Goal: Task Accomplishment & Management: Use online tool/utility

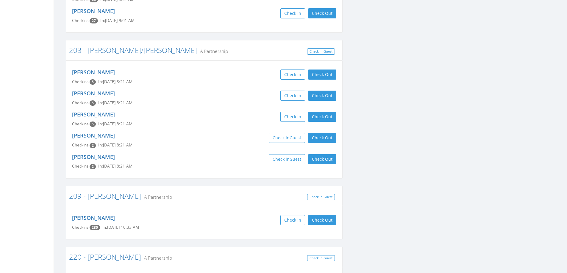
scroll to position [744, 0]
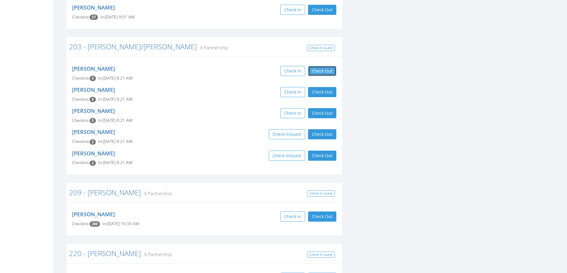
click at [325, 66] on button "Check Out" at bounding box center [322, 71] width 28 height 10
click at [325, 87] on button "Check Out" at bounding box center [322, 92] width 28 height 10
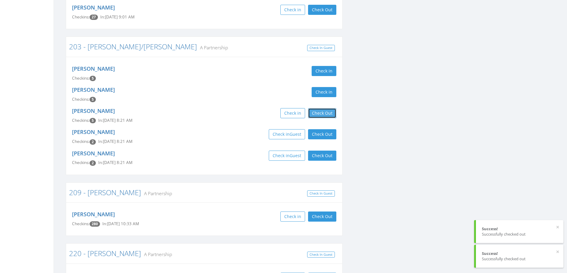
click at [325, 108] on button "Check Out" at bounding box center [322, 113] width 28 height 10
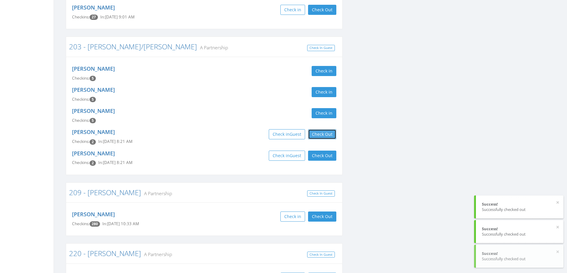
click at [326, 129] on button "Check Out" at bounding box center [322, 134] width 28 height 10
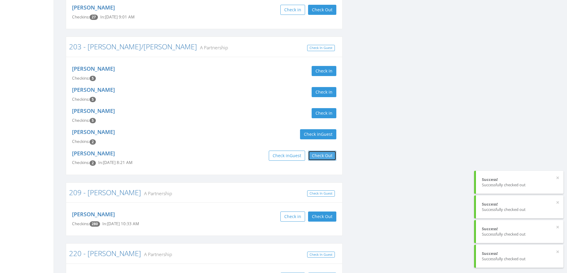
click at [329, 151] on button "Check Out" at bounding box center [322, 156] width 28 height 10
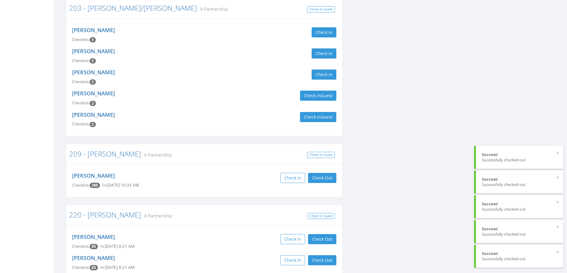
scroll to position [862, 0]
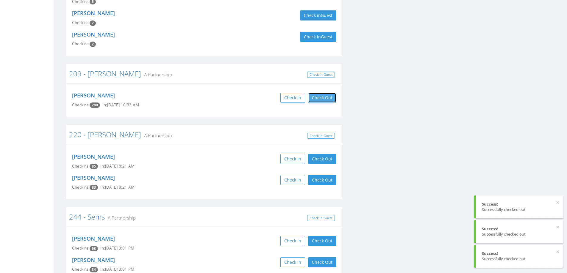
click at [322, 93] on button "Check Out" at bounding box center [322, 98] width 28 height 10
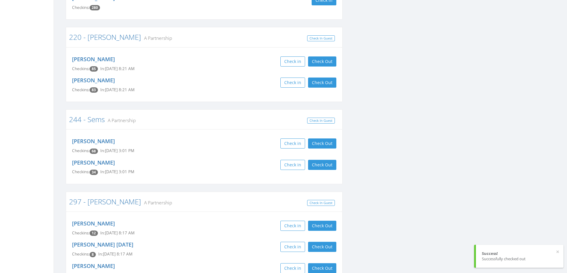
scroll to position [981, 0]
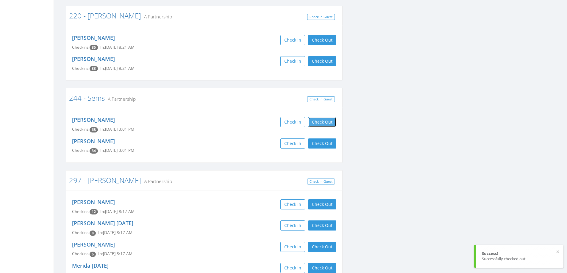
click at [323, 117] on button "Check Out" at bounding box center [322, 122] width 28 height 10
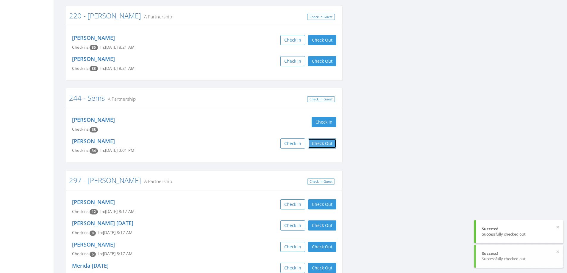
click at [325, 139] on button "Check Out" at bounding box center [322, 144] width 28 height 10
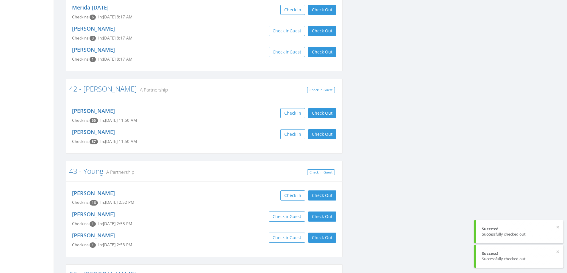
scroll to position [1279, 0]
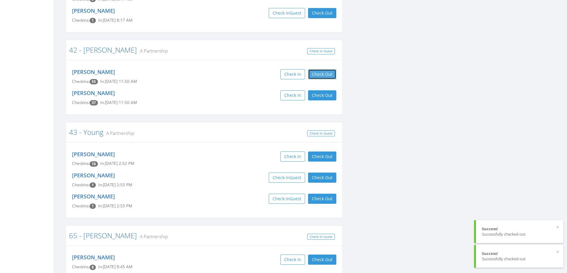
click at [330, 69] on button "Check Out" at bounding box center [322, 74] width 28 height 10
click at [328, 90] on button "Check Out" at bounding box center [322, 95] width 28 height 10
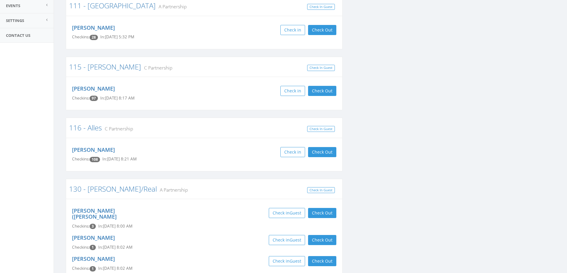
scroll to position [0, 0]
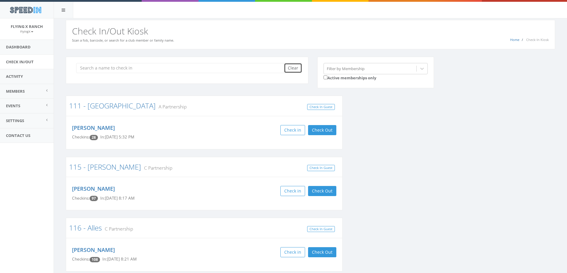
click at [291, 69] on button "Clear" at bounding box center [293, 68] width 18 height 10
